Goal: Navigation & Orientation: Find specific page/section

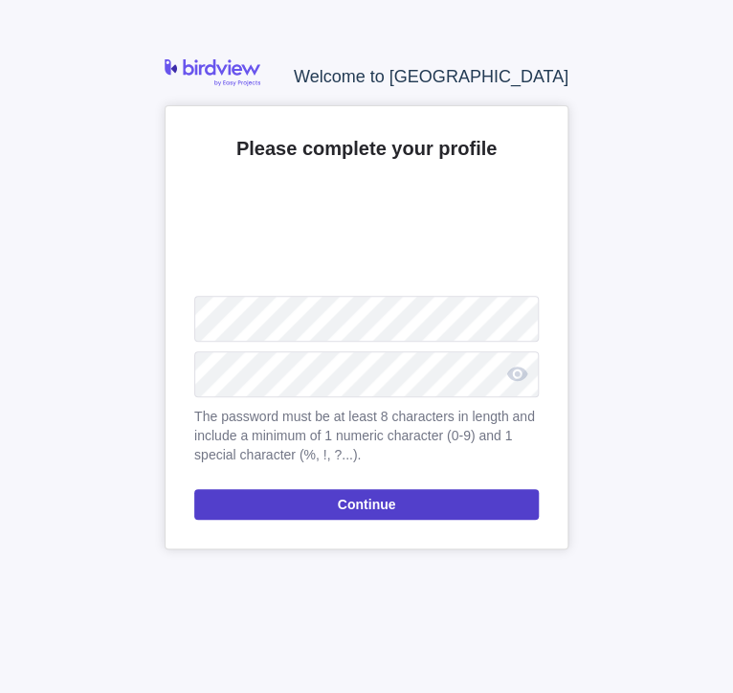
click at [462, 499] on span "Continue" at bounding box center [366, 504] width 345 height 31
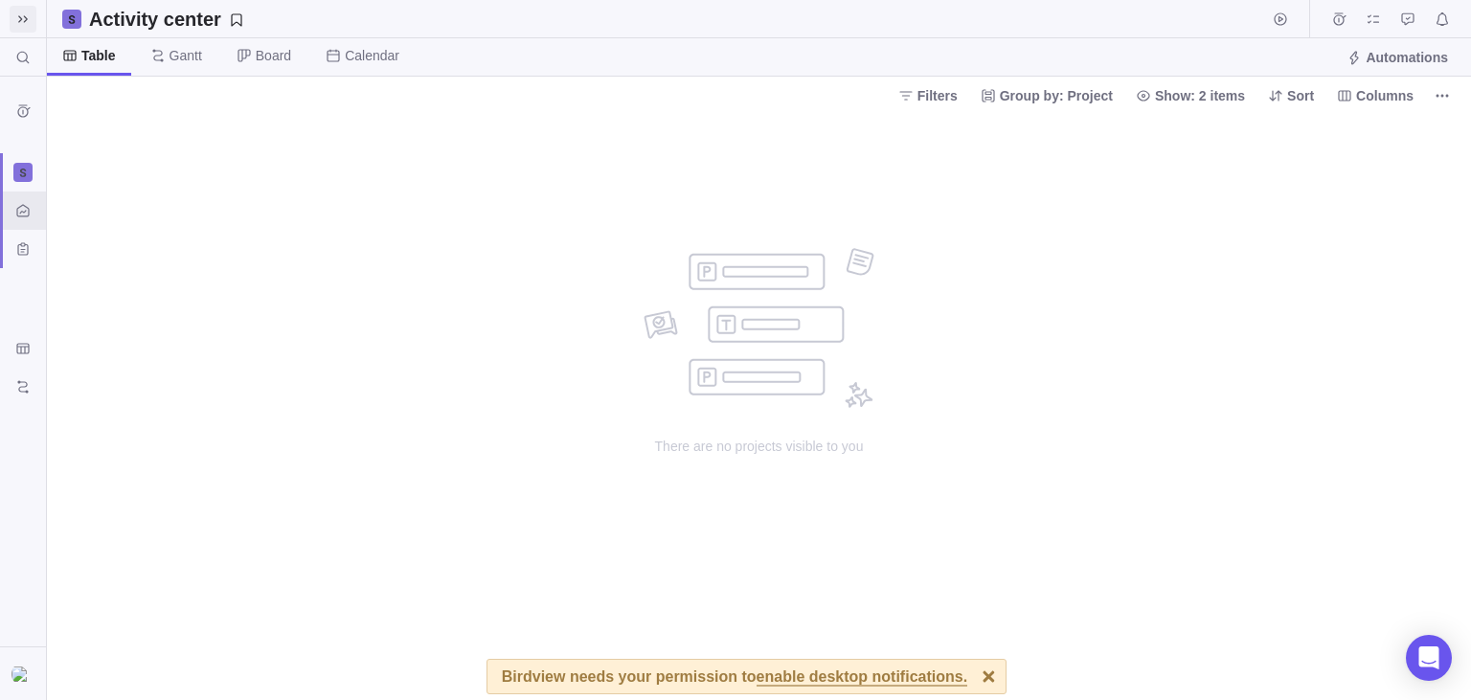
click at [21, 20] on icon at bounding box center [23, 18] width 10 height 7
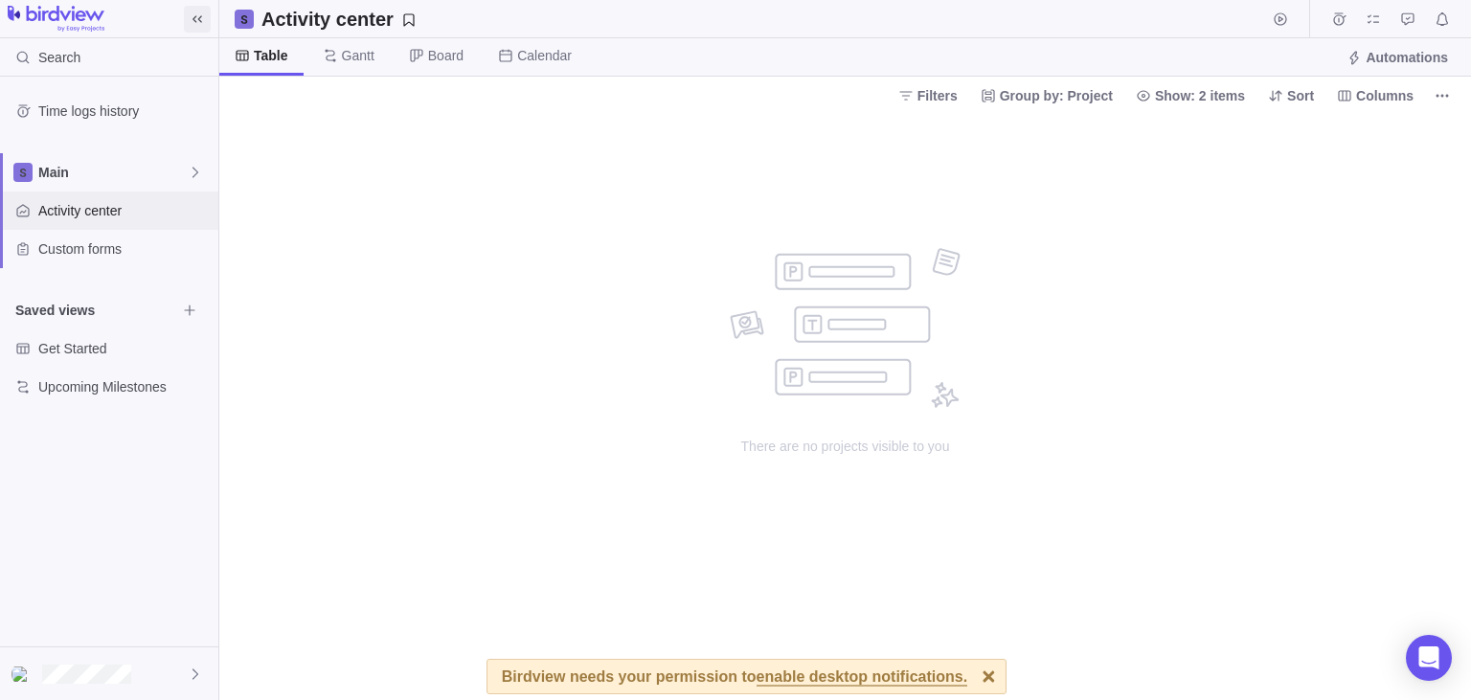
click at [147, 220] on div "Activity center" at bounding box center [109, 211] width 218 height 38
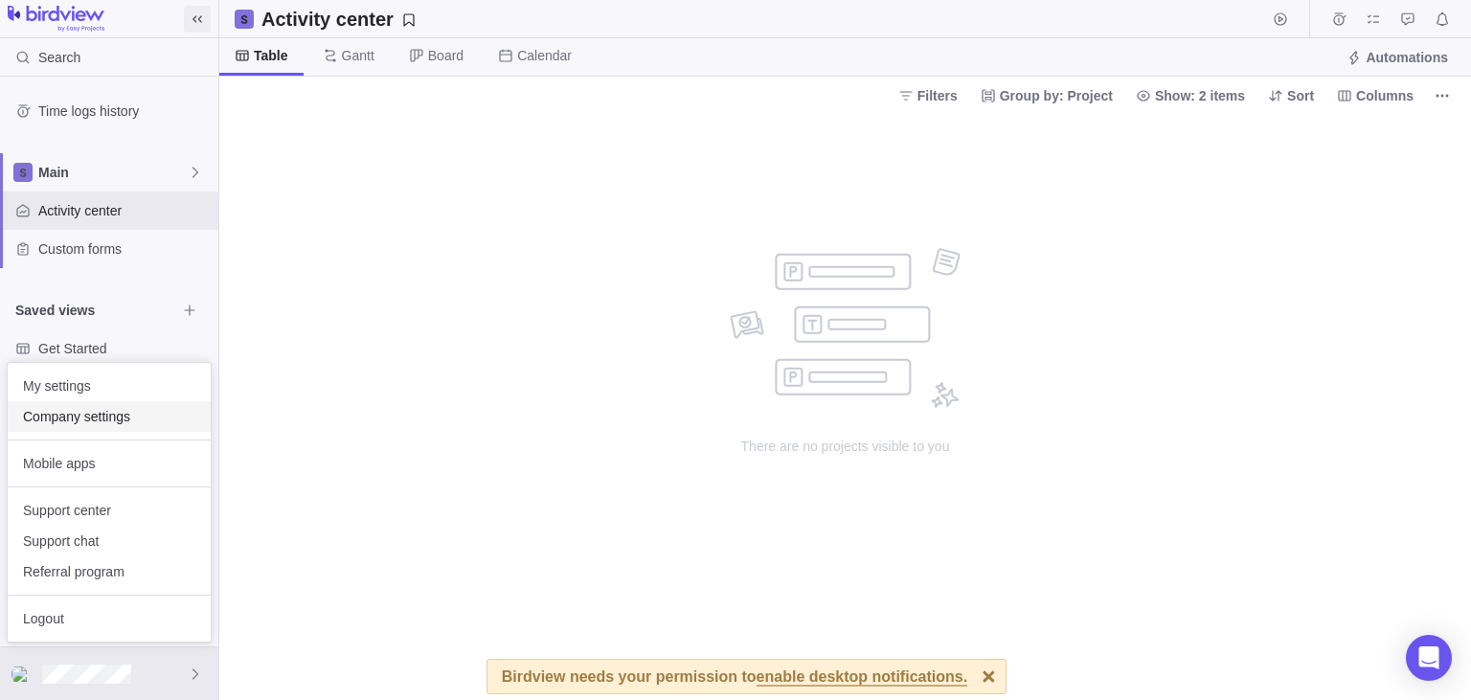
click at [89, 417] on span "Company settings" at bounding box center [109, 416] width 172 height 19
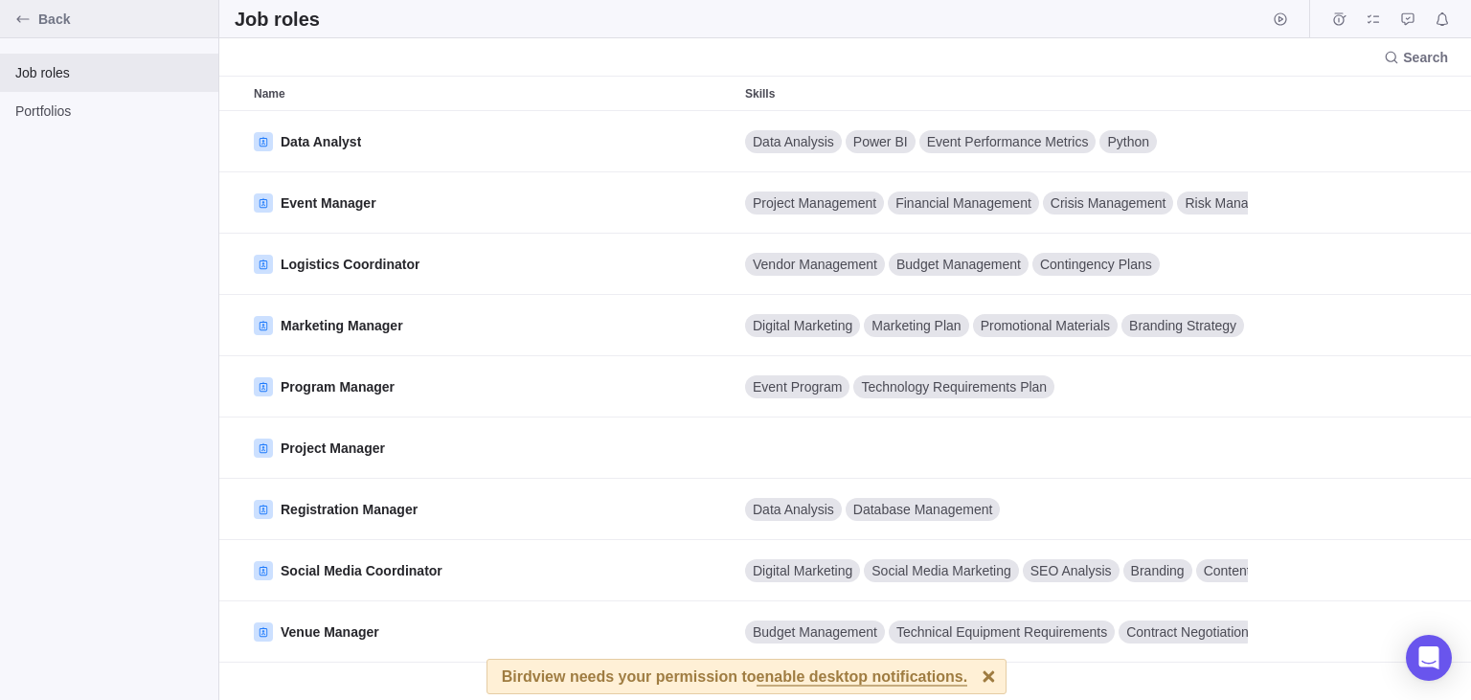
scroll to position [589, 1252]
click at [126, 110] on span "Portfolios" at bounding box center [109, 111] width 188 height 19
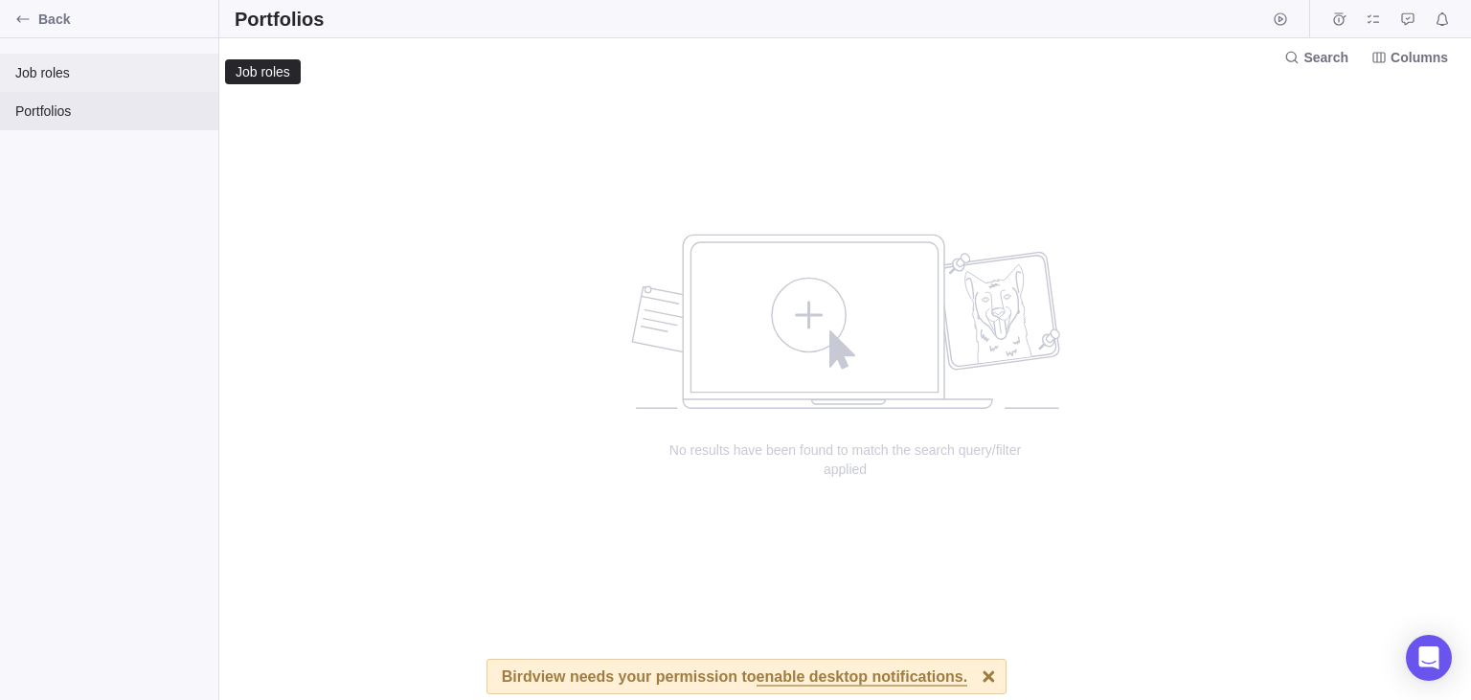
click at [149, 60] on div "Job roles" at bounding box center [109, 73] width 218 height 38
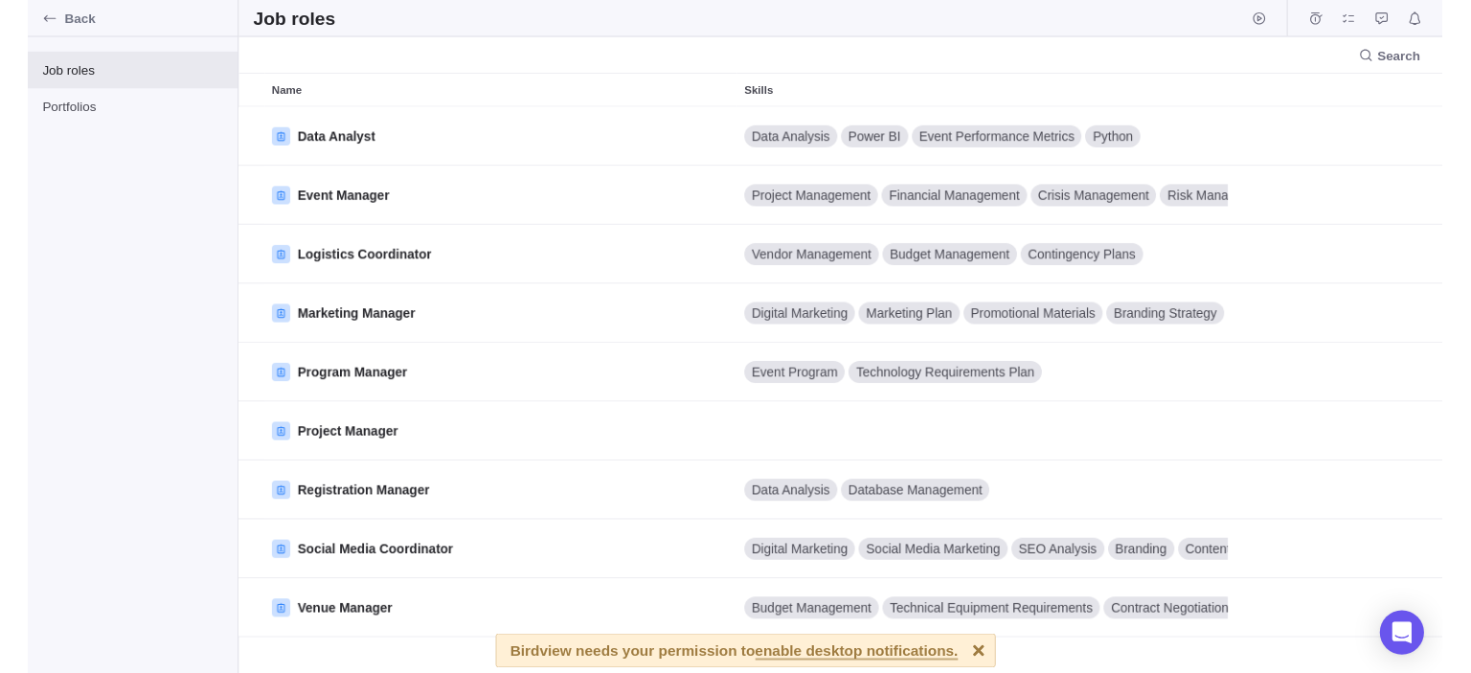
scroll to position [562, 1252]
